Goal: Register for event/course

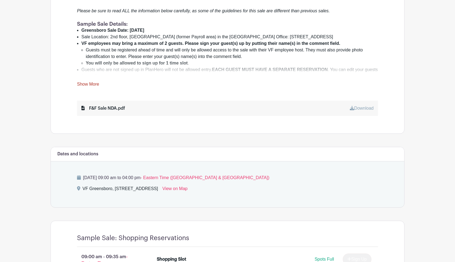
scroll to position [230, 0]
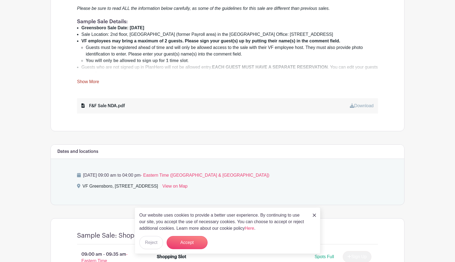
click at [91, 83] on link "Show More" at bounding box center [88, 82] width 22 height 7
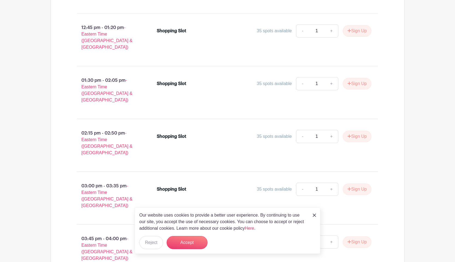
scroll to position [1751, 0]
click at [316, 215] on img at bounding box center [314, 214] width 3 height 3
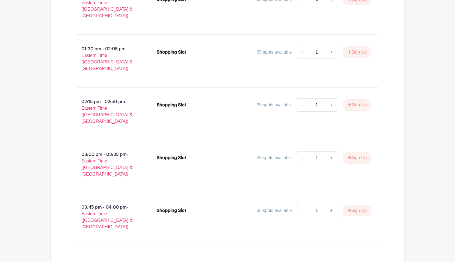
scroll to position [1884, 0]
click at [356, 204] on button "Sign Up" at bounding box center [357, 209] width 29 height 11
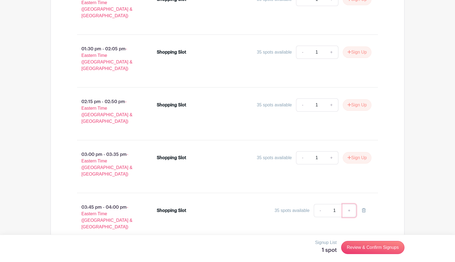
click at [348, 204] on link "+" at bounding box center [349, 210] width 14 height 13
type input "2"
click at [359, 246] on link "Review & Confirm Signups" at bounding box center [372, 246] width 63 height 13
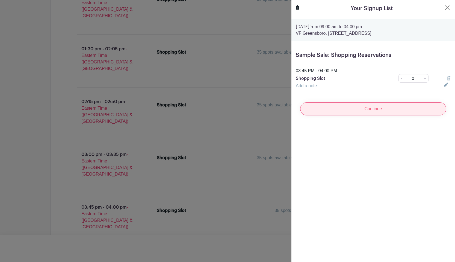
click at [385, 108] on input "Continue" at bounding box center [373, 108] width 146 height 13
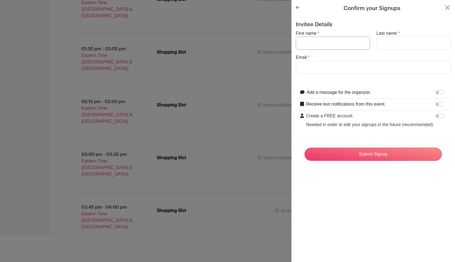
click at [308, 40] on input "First name" at bounding box center [333, 43] width 74 height 13
type input "[PERSON_NAME]"
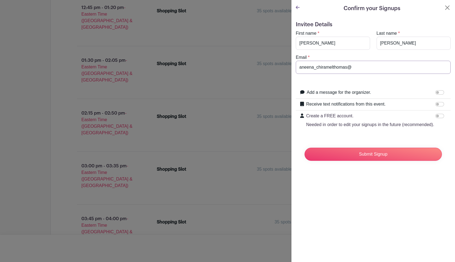
scroll to position [1895, 0]
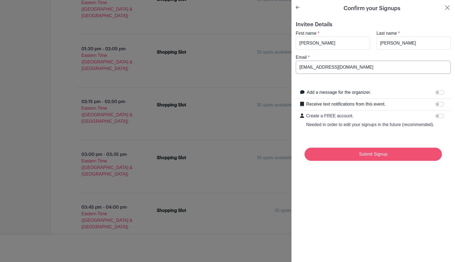
type input "[EMAIL_ADDRESS][DOMAIN_NAME]"
click at [365, 156] on input "Submit Signup" at bounding box center [372, 153] width 137 height 13
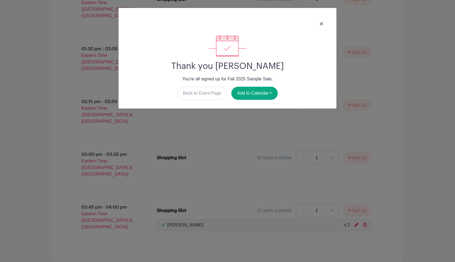
scroll to position [1906, 0]
click at [323, 24] on img at bounding box center [321, 23] width 3 height 3
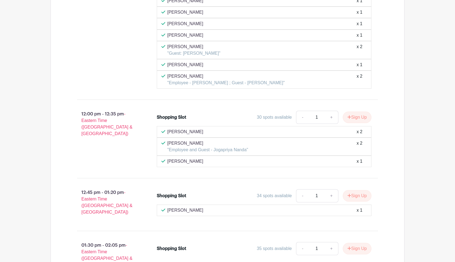
scroll to position [2136, 0]
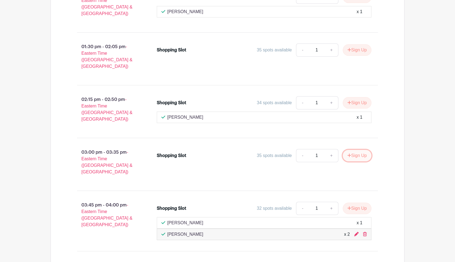
click at [358, 150] on button "Sign Up" at bounding box center [357, 155] width 29 height 11
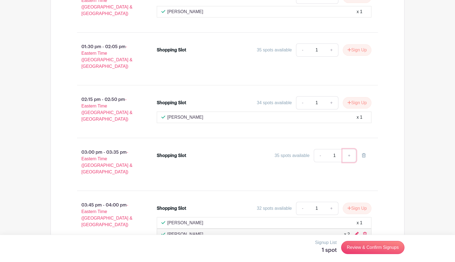
click at [350, 149] on link "+" at bounding box center [349, 155] width 14 height 13
type input "2"
click at [358, 250] on link "Review & Confirm Signups" at bounding box center [372, 246] width 63 height 13
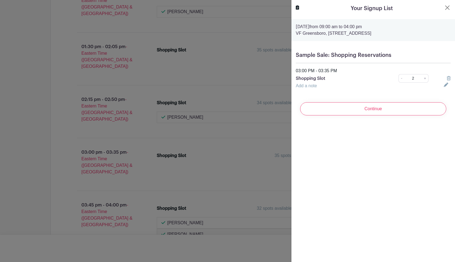
click at [313, 86] on link "Add a note" at bounding box center [306, 85] width 21 height 5
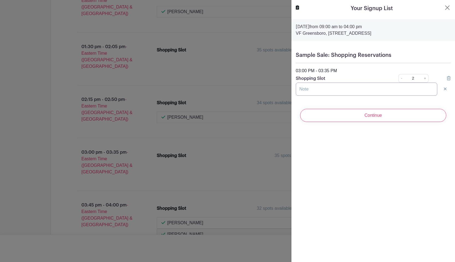
click at [311, 89] on input "text" at bounding box center [366, 88] width 141 height 13
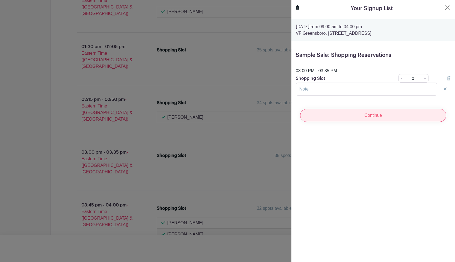
click at [361, 116] on input "Continue" at bounding box center [373, 115] width 146 height 13
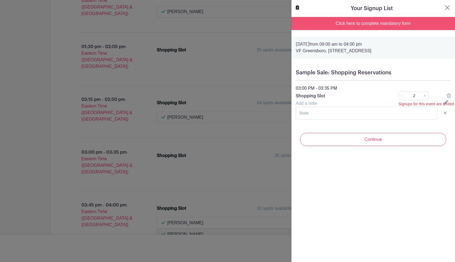
click at [446, 112] on icon at bounding box center [445, 112] width 3 height 3
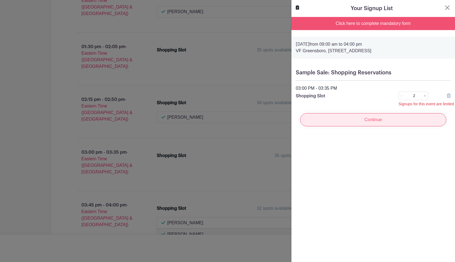
click at [397, 121] on input "Continue" at bounding box center [373, 119] width 146 height 13
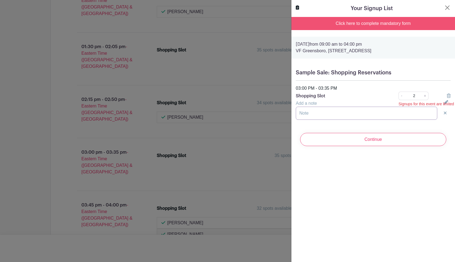
click at [347, 115] on input "text" at bounding box center [366, 112] width 141 height 13
click at [447, 10] on button "Close" at bounding box center [447, 7] width 7 height 7
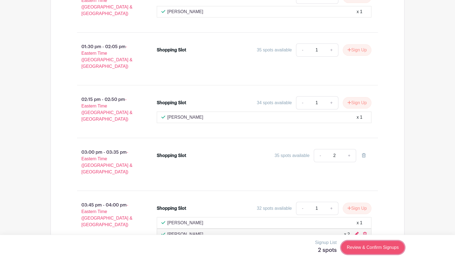
click at [373, 245] on link "Review & Confirm Signups" at bounding box center [372, 246] width 63 height 13
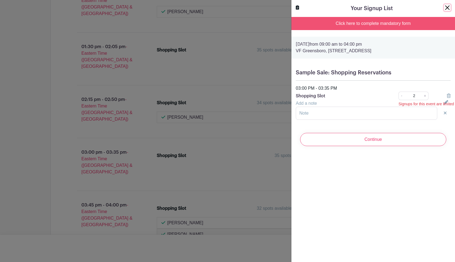
click at [447, 6] on button "Close" at bounding box center [447, 7] width 7 height 7
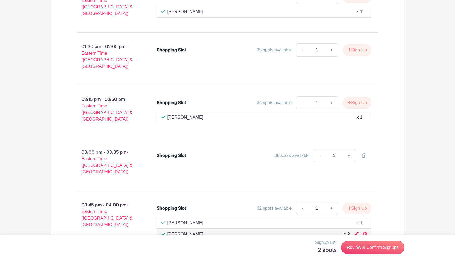
scroll to position [2125, 0]
click at [364, 231] on icon at bounding box center [365, 233] width 4 height 4
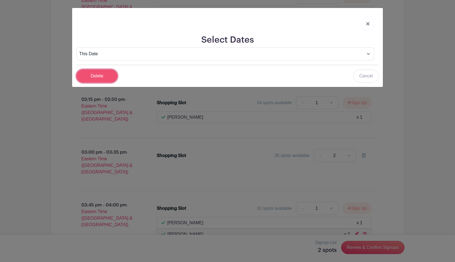
click at [94, 76] on input "Delete" at bounding box center [96, 75] width 41 height 13
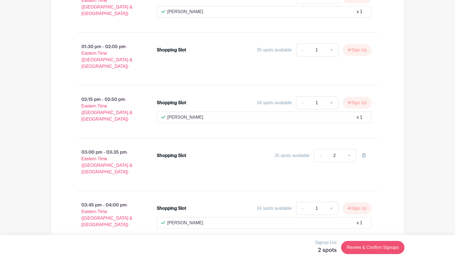
click at [364, 248] on link "Review & Confirm Signups" at bounding box center [372, 246] width 63 height 13
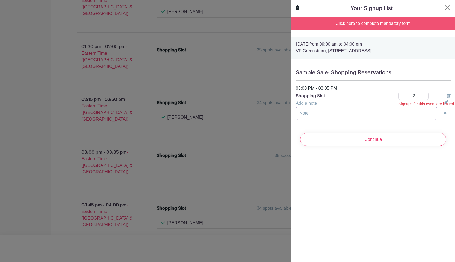
click at [349, 114] on input "text" at bounding box center [366, 112] width 141 height 13
type input "F"
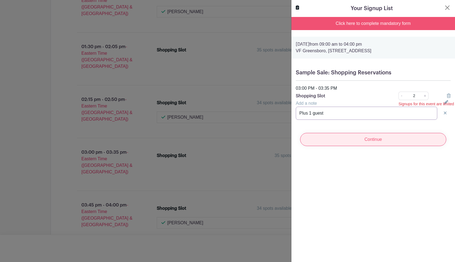
type input "Plus 1 guest"
click at [387, 140] on input "Continue" at bounding box center [373, 139] width 146 height 13
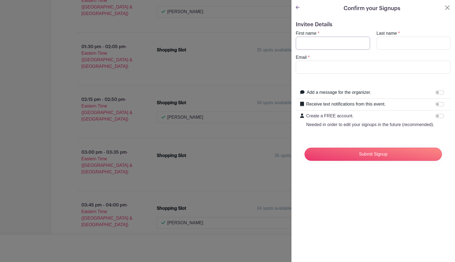
click at [332, 45] on input "First name" at bounding box center [333, 43] width 74 height 13
type input "[PERSON_NAME]"
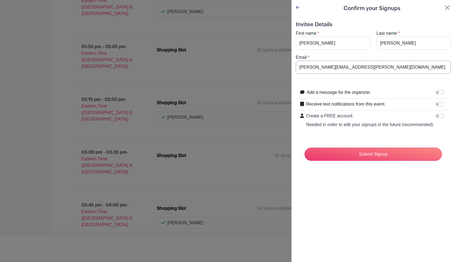
drag, startPoint x: 373, startPoint y: 66, endPoint x: 207, endPoint y: 58, distance: 165.9
type input "[EMAIL_ADDRESS][DOMAIN_NAME]"
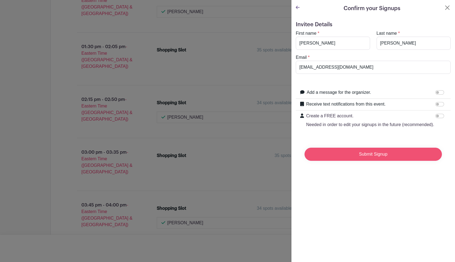
click at [397, 156] on input "Submit Signup" at bounding box center [372, 153] width 137 height 13
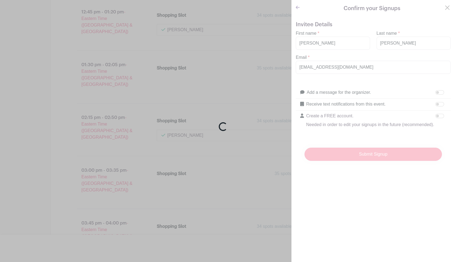
scroll to position [2143, 0]
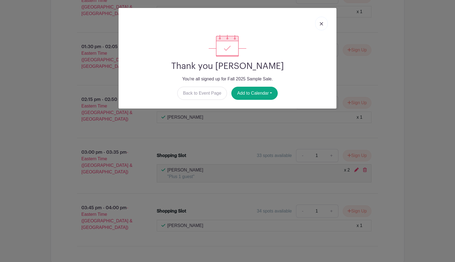
click at [320, 24] on img at bounding box center [321, 23] width 3 height 3
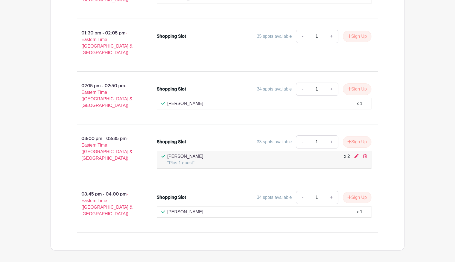
scroll to position [2196, 0]
